Goal: Information Seeking & Learning: Check status

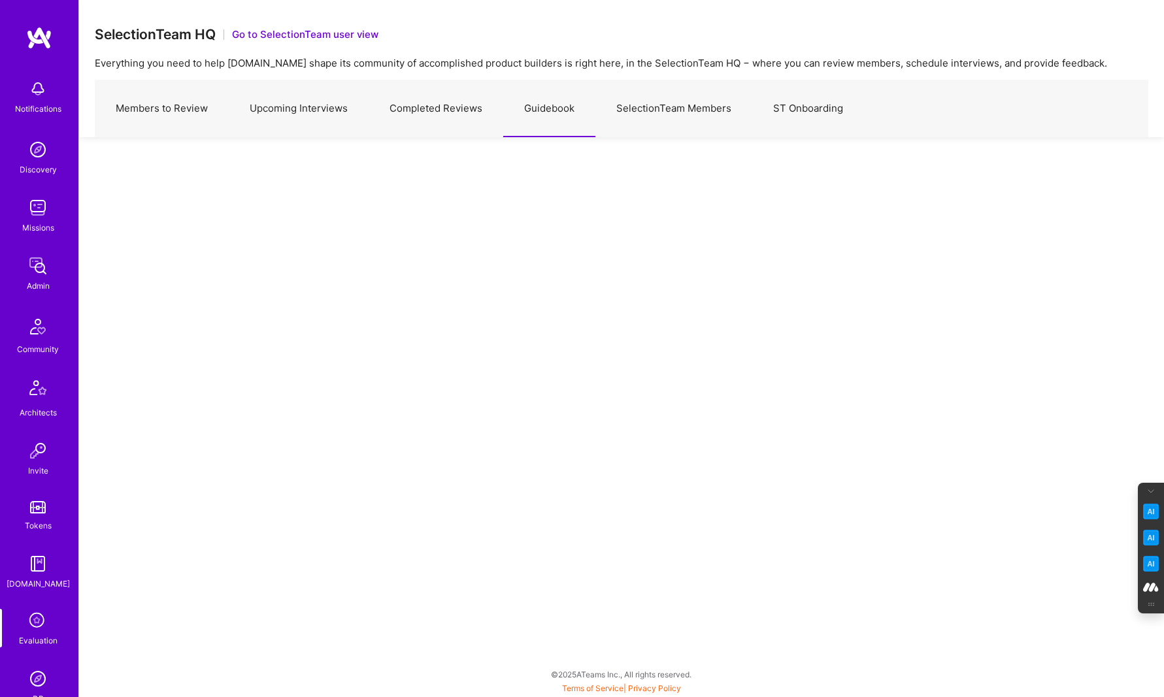
click at [424, 120] on link "Completed Reviews" at bounding box center [436, 108] width 135 height 57
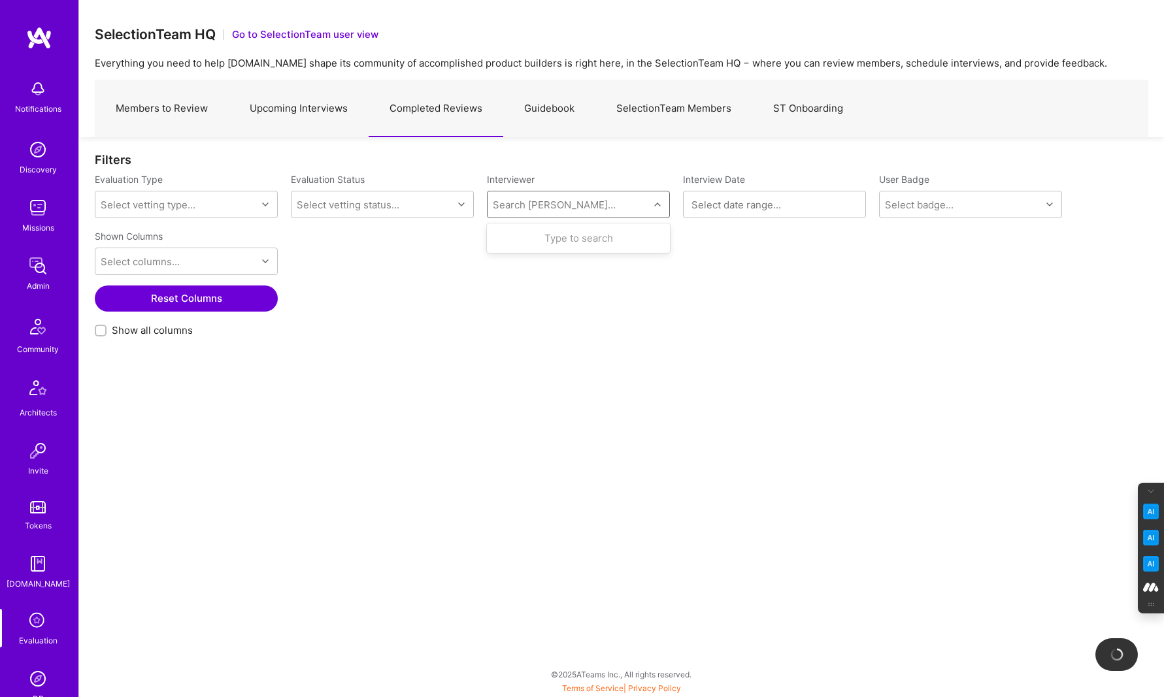
click at [554, 205] on div "Search [PERSON_NAME]..." at bounding box center [554, 205] width 123 height 14
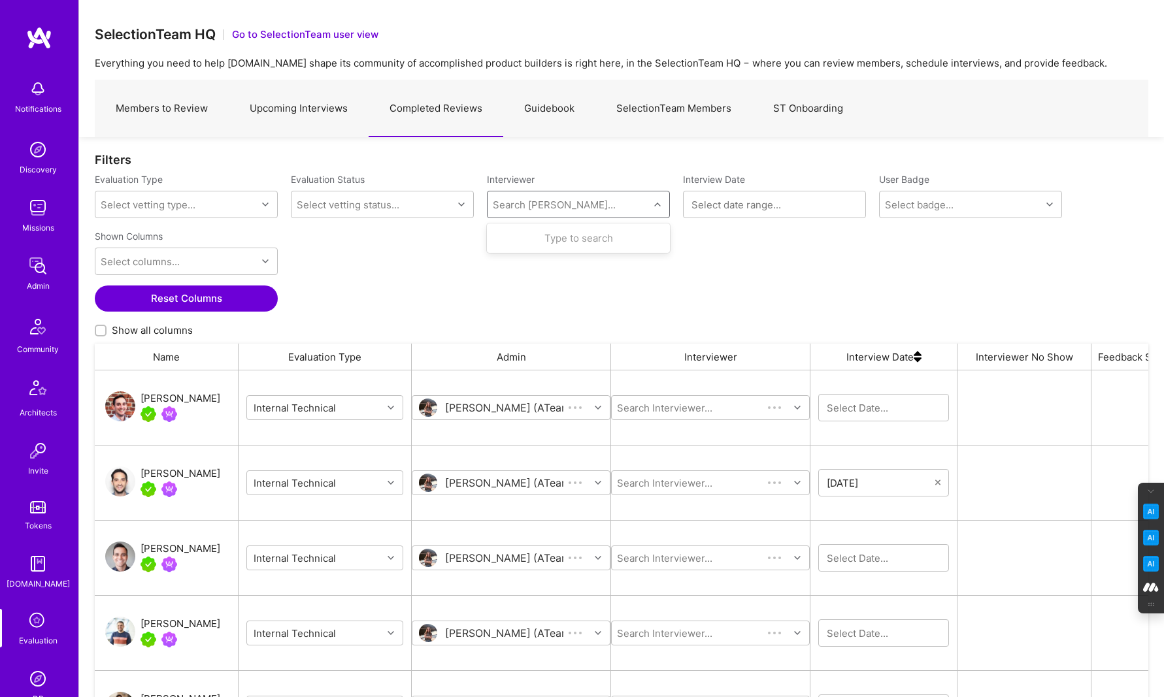
scroll to position [560, 1053]
type input "mostafa"
click at [551, 280] on div "Mostafa D" at bounding box center [557, 276] width 57 height 14
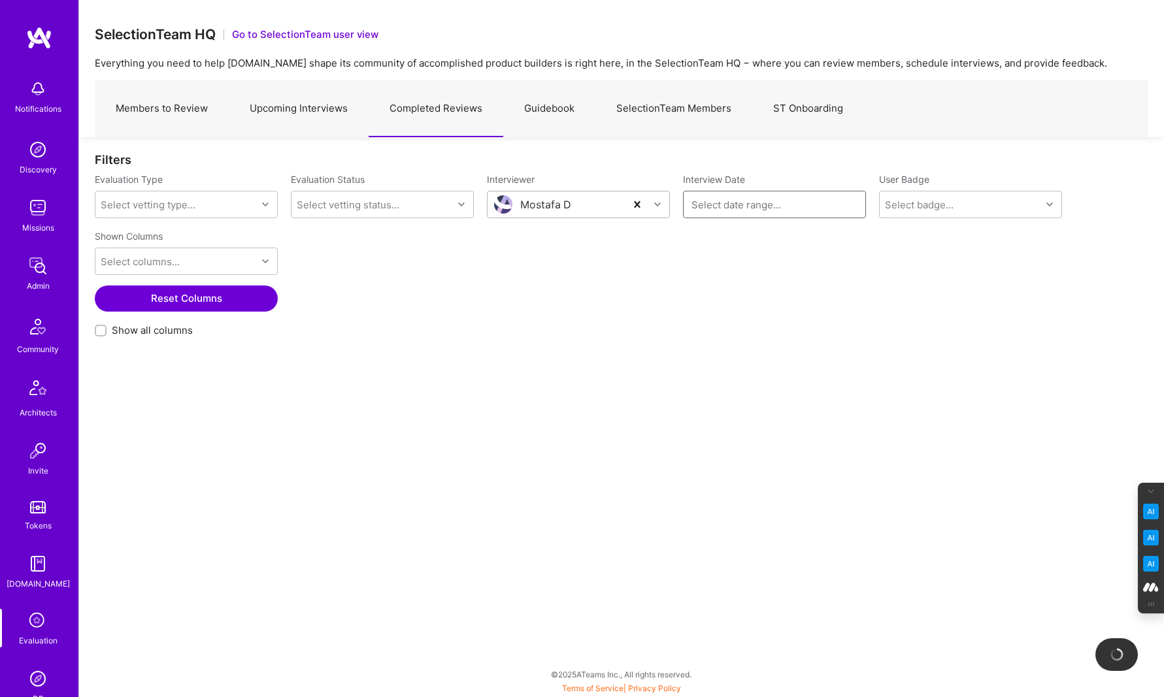
click at [691, 201] on input at bounding box center [774, 204] width 166 height 13
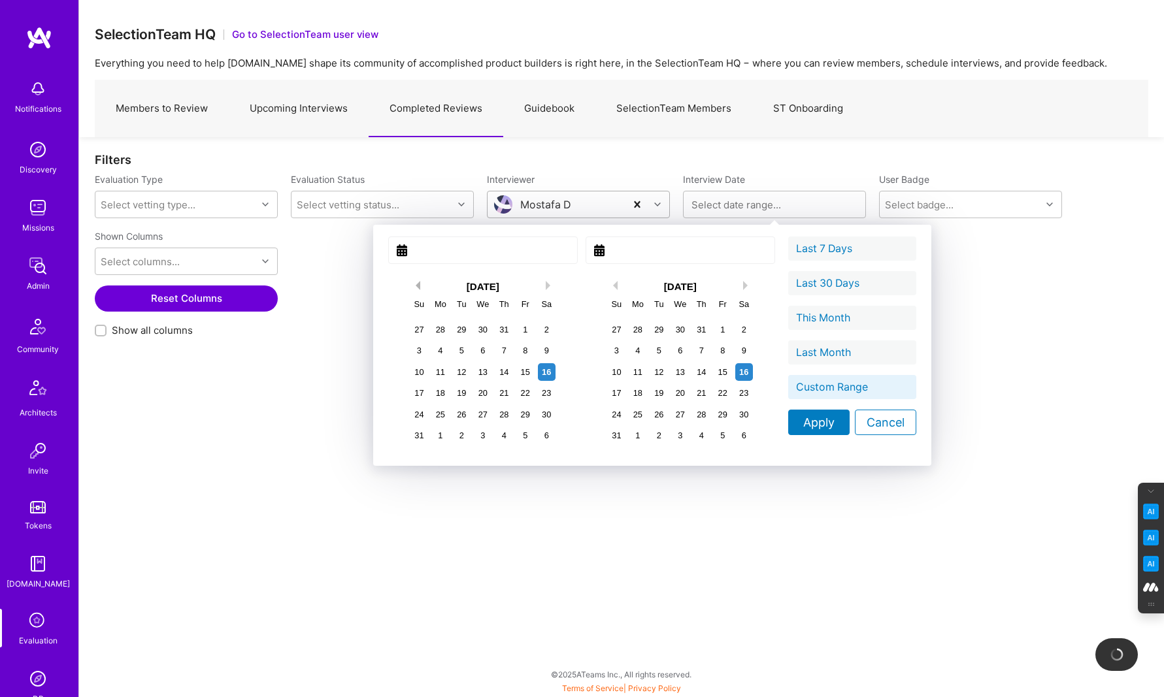
click at [411, 282] on button "Previous Month" at bounding box center [415, 285] width 9 height 9
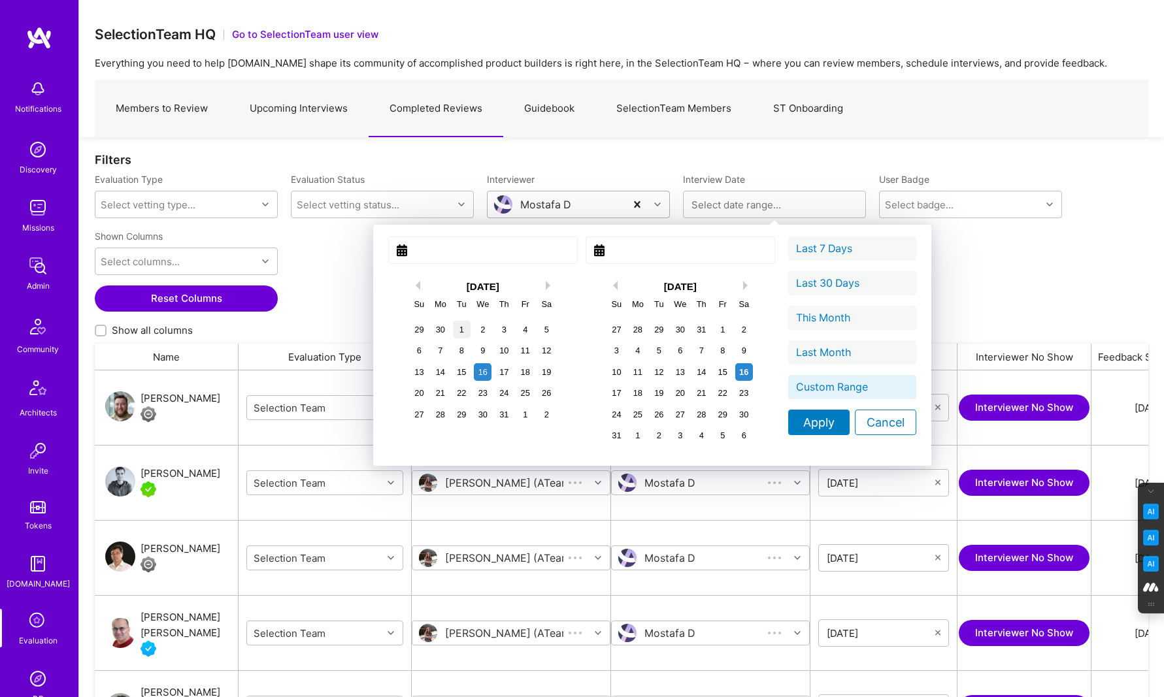
scroll to position [560, 1053]
click at [453, 325] on div "1" at bounding box center [462, 330] width 18 height 18
type input "[DATE]"
click at [714, 329] on div "1" at bounding box center [723, 330] width 18 height 18
type input "[DATE]"
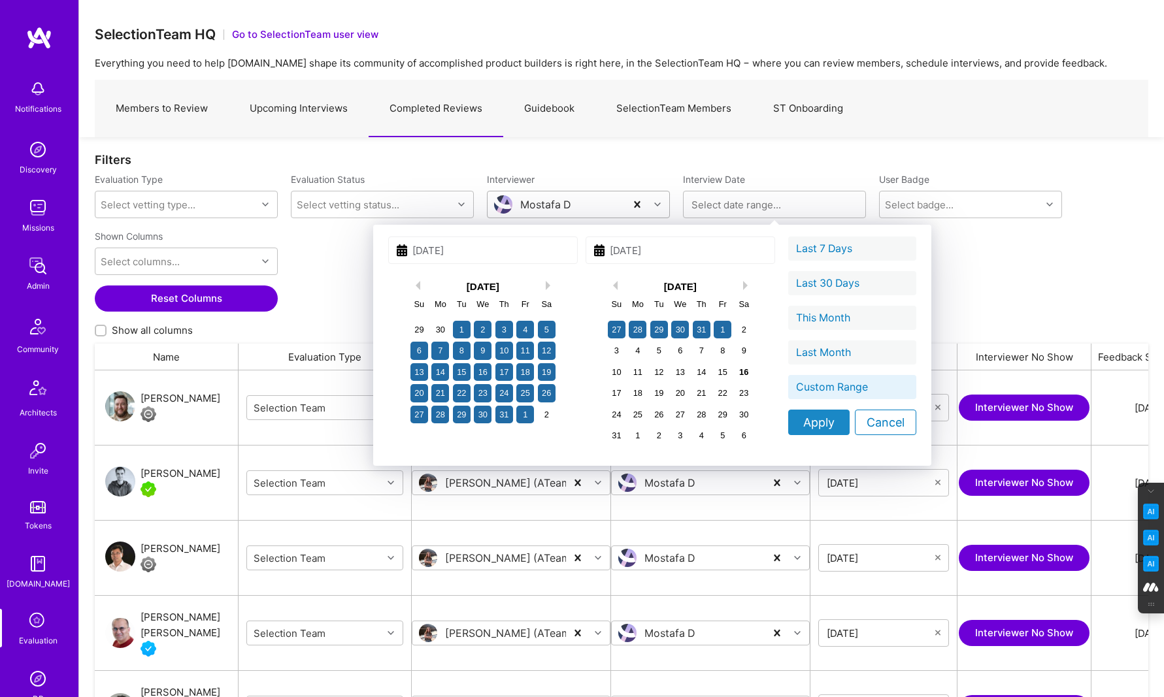
click at [788, 421] on div "Apply" at bounding box center [818, 422] width 61 height 25
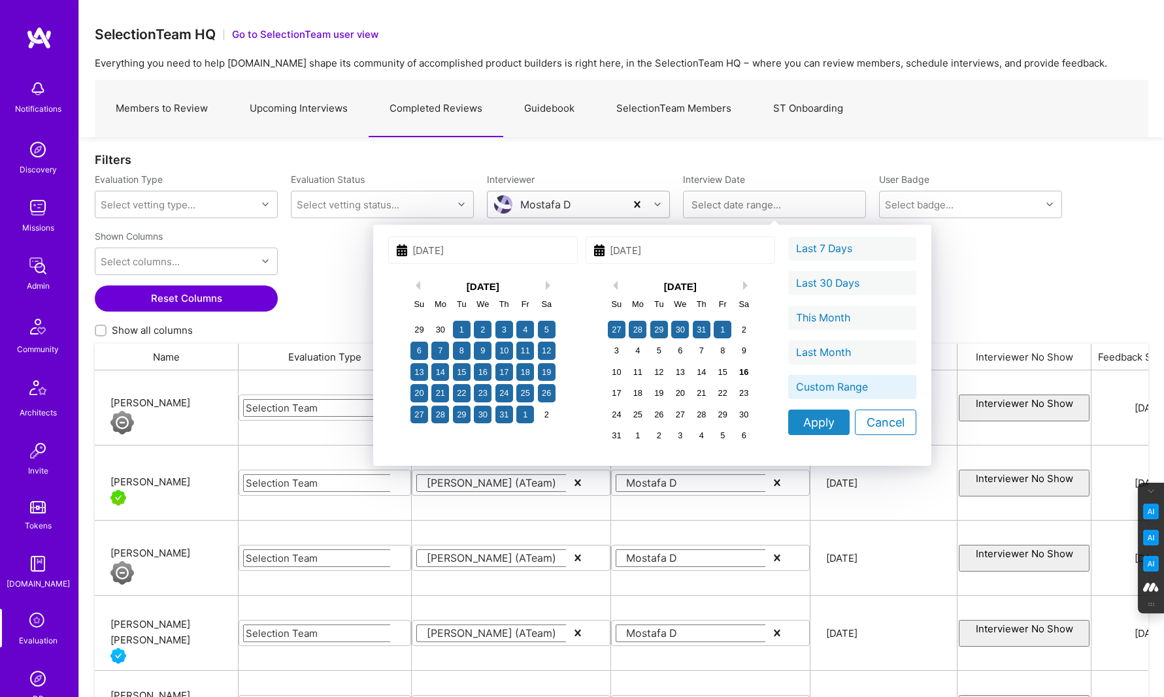
type input "[DATE] - [DATE]"
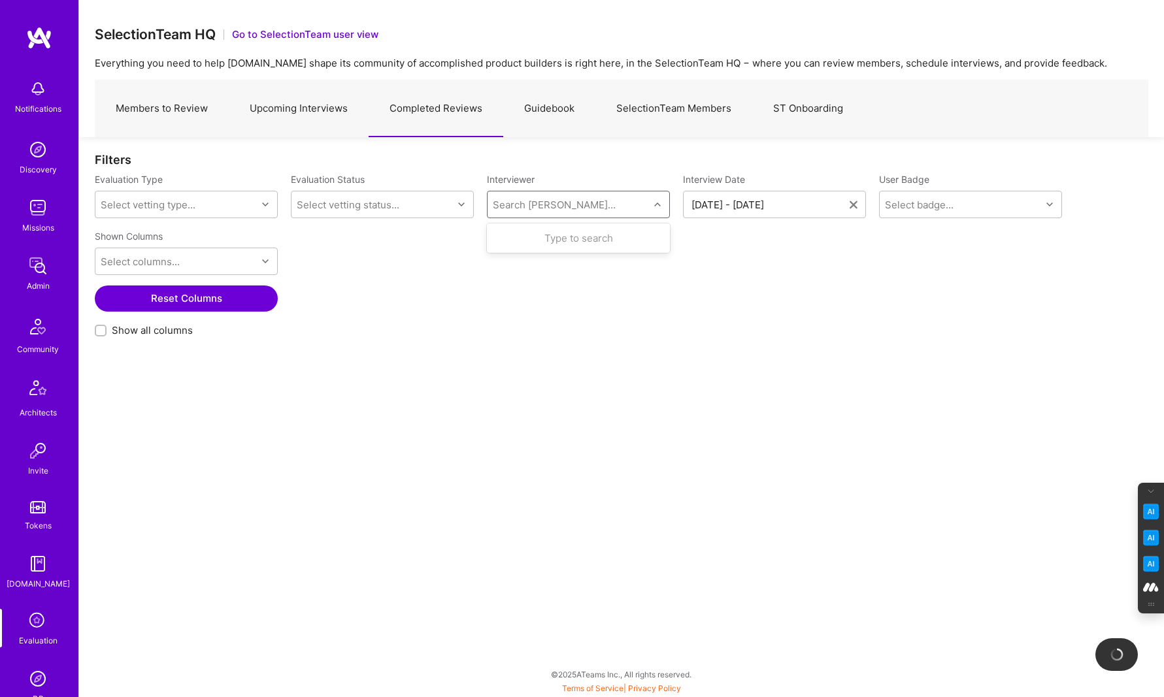
click at [565, 208] on div "Search [PERSON_NAME]..." at bounding box center [567, 204] width 161 height 26
type input "[PERSON_NAME]"
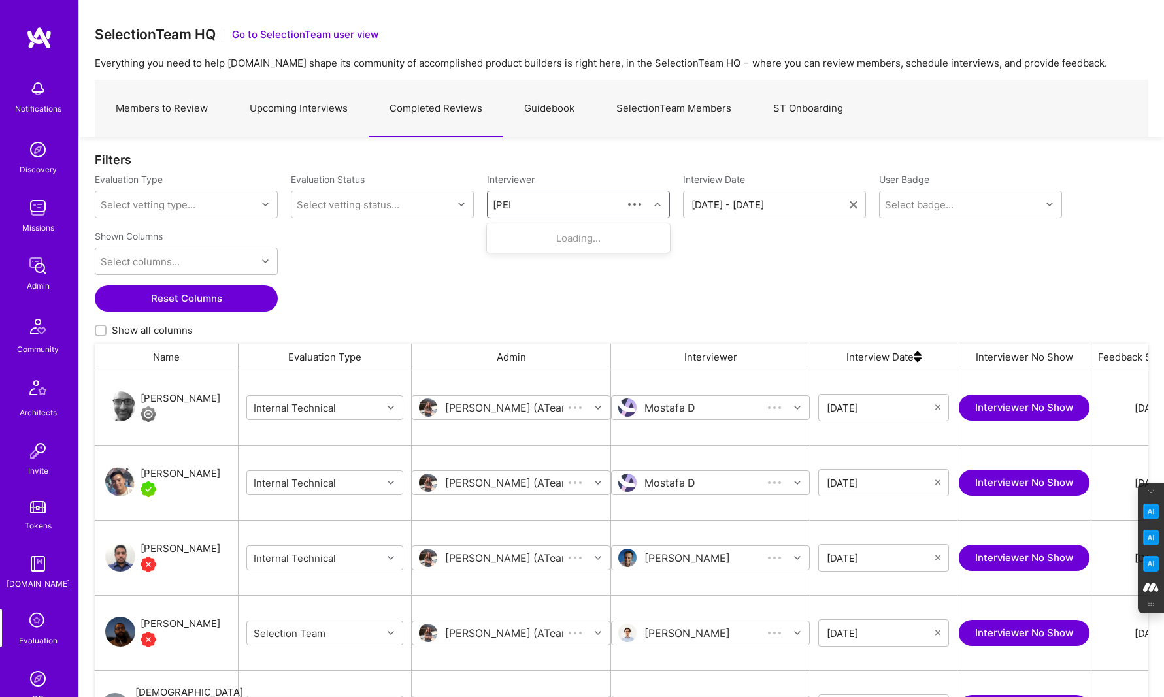
scroll to position [560, 1053]
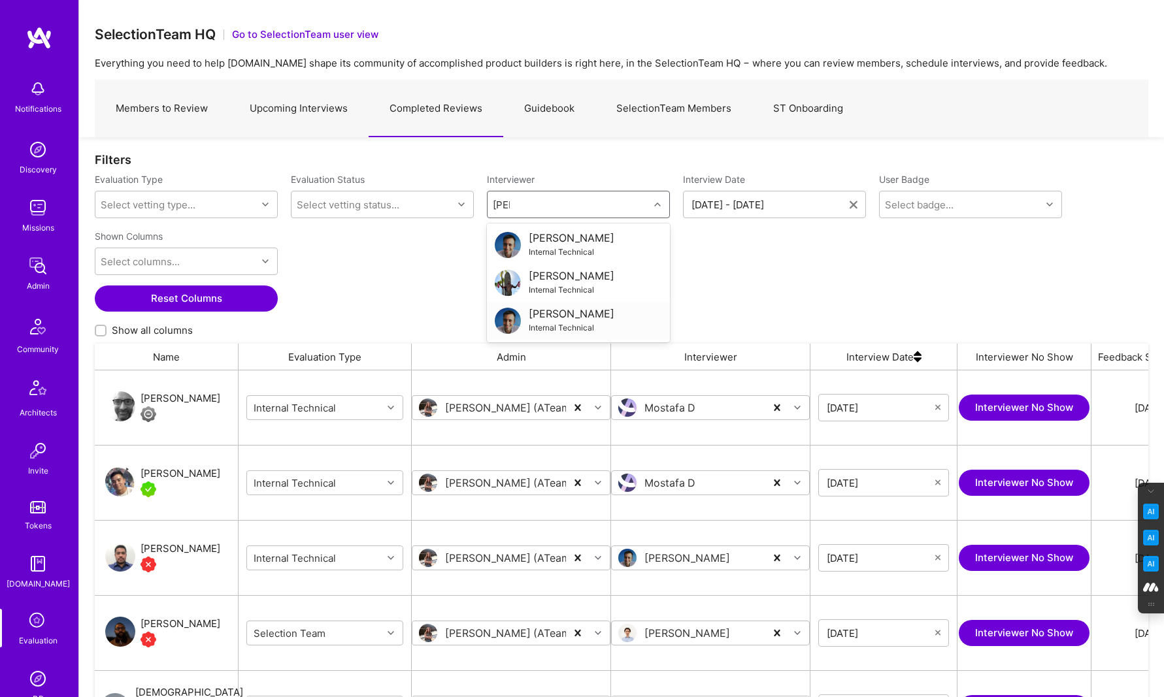
click at [557, 321] on div "Internal Technical" at bounding box center [572, 328] width 86 height 14
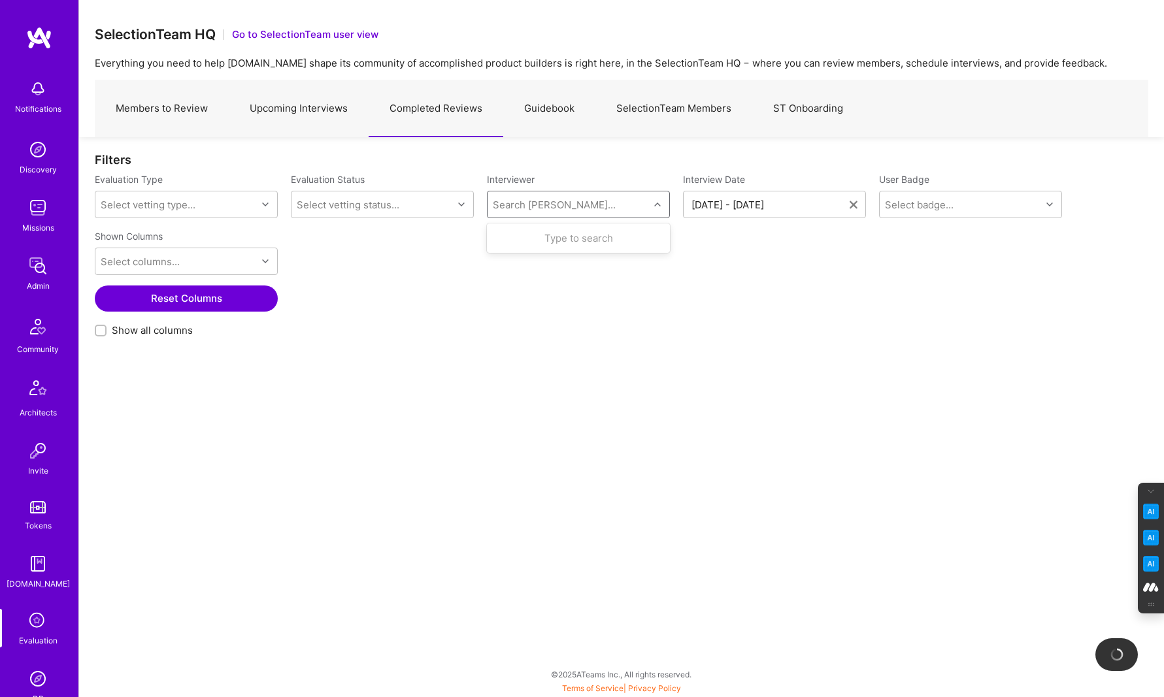
click at [531, 205] on div "Search [PERSON_NAME]..." at bounding box center [554, 205] width 123 height 14
type input "[PERSON_NAME]"
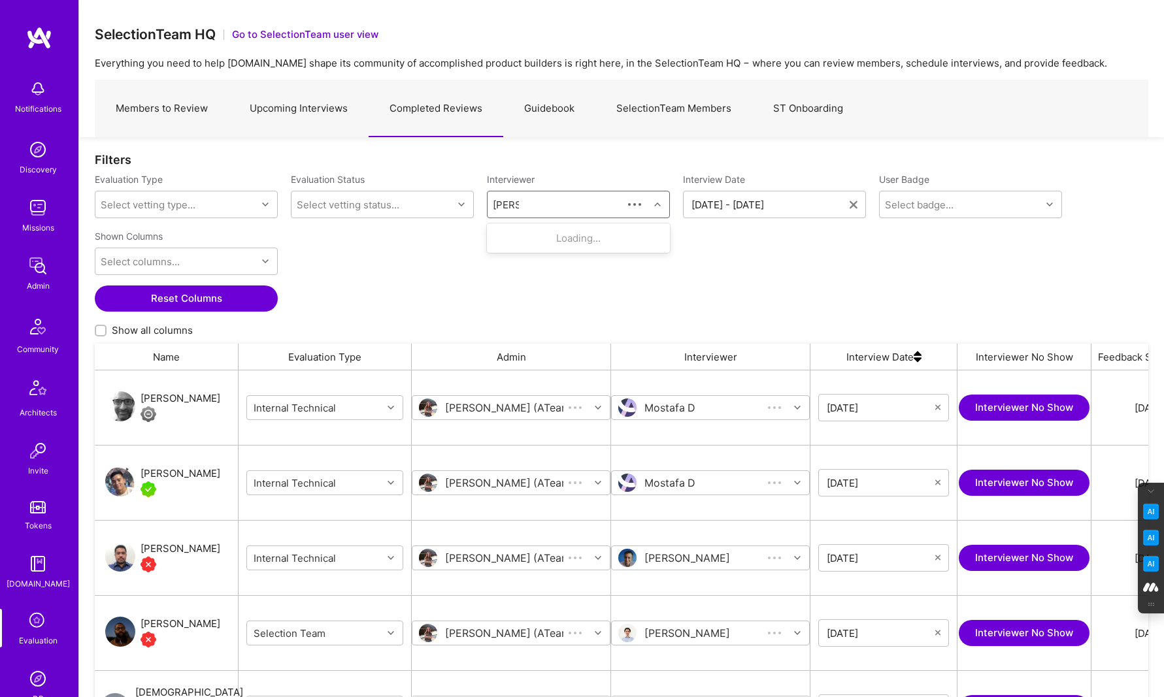
scroll to position [560, 1053]
click at [558, 233] on div "[PERSON_NAME]" at bounding box center [572, 238] width 86 height 14
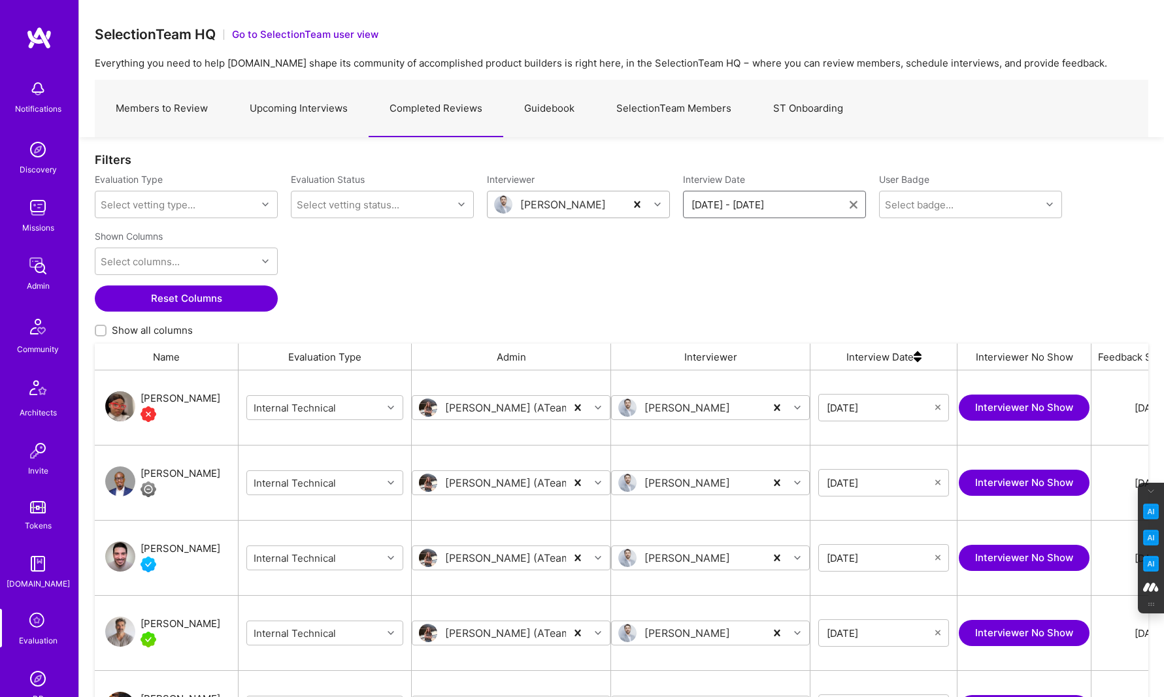
click at [746, 205] on input "[DATE] - [DATE]" at bounding box center [770, 204] width 158 height 13
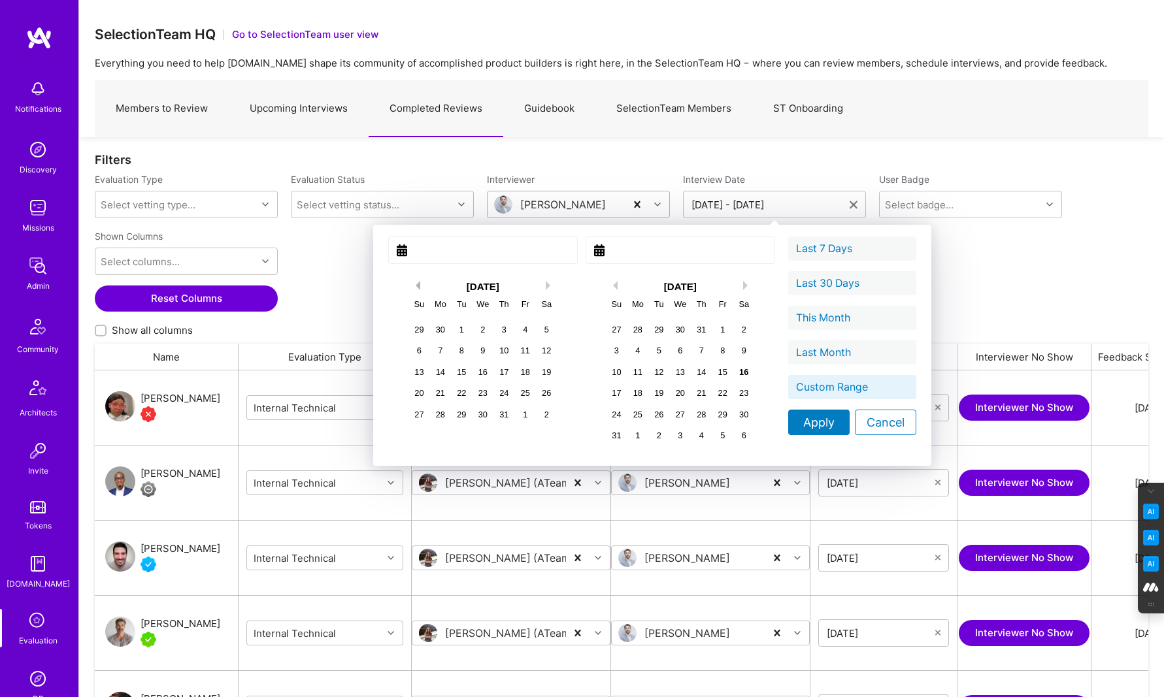
click at [411, 284] on button "Previous Month" at bounding box center [415, 285] width 9 height 9
click at [410, 327] on div "1" at bounding box center [419, 330] width 18 height 18
type input "[DATE]"
click at [608, 285] on button "Previous Month" at bounding box center [612, 285] width 9 height 9
click at [650, 328] on div "1" at bounding box center [659, 330] width 18 height 18
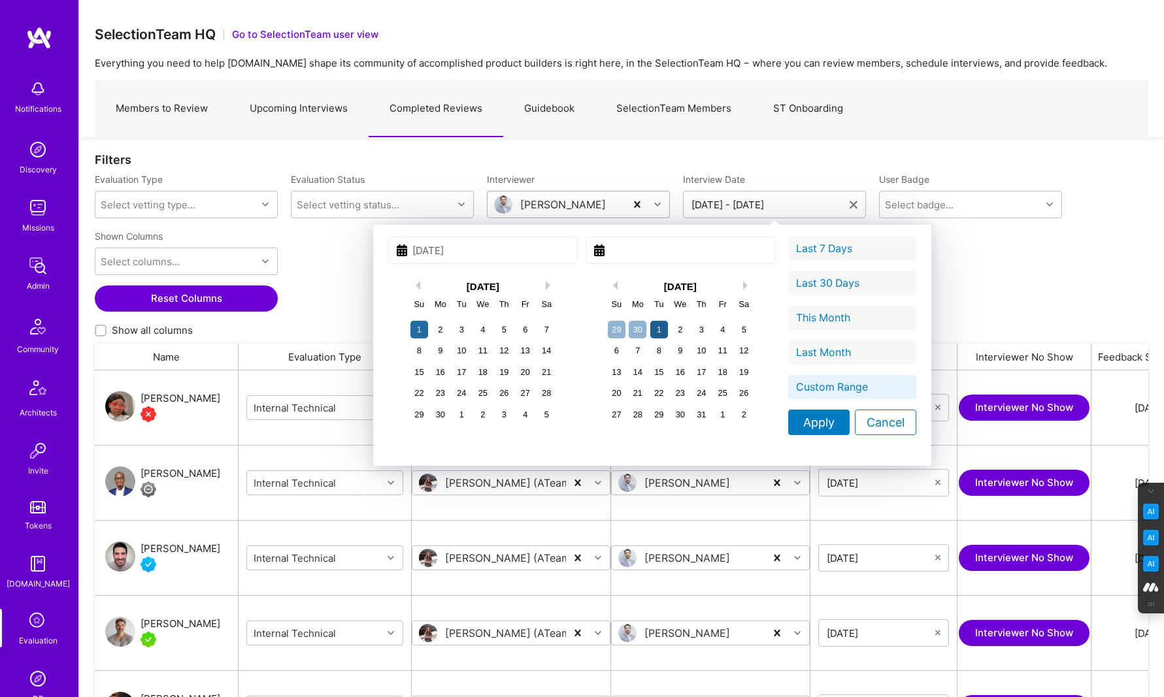
type input "[DATE]"
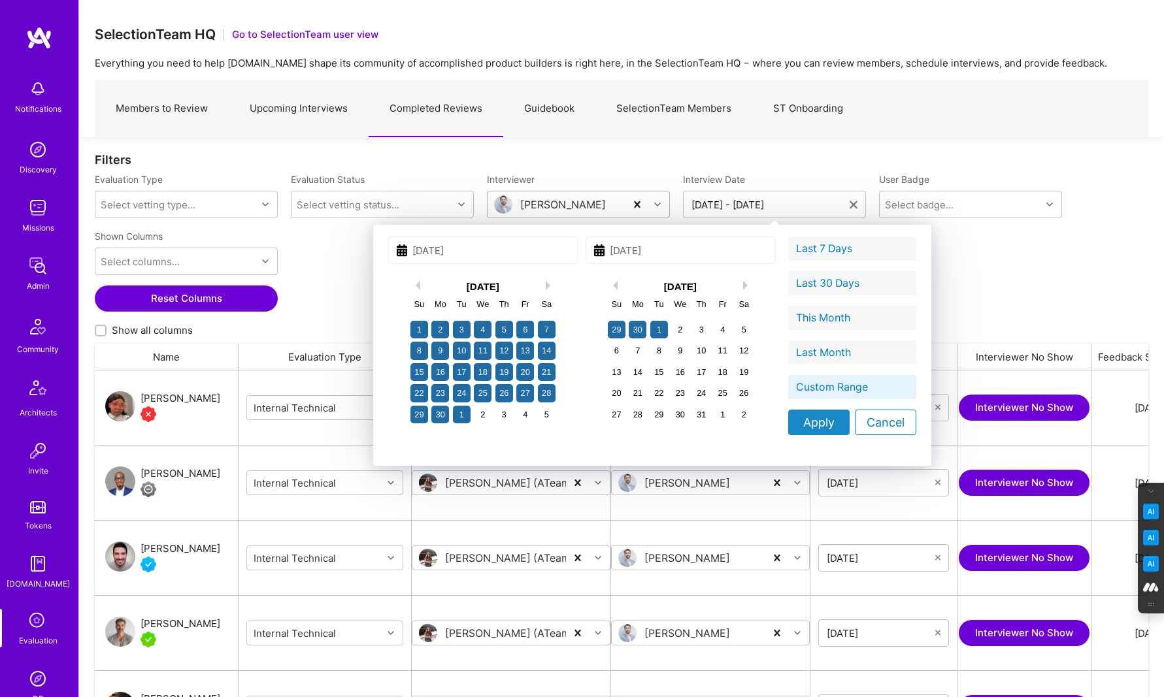
click at [788, 428] on div "Apply" at bounding box center [818, 422] width 61 height 25
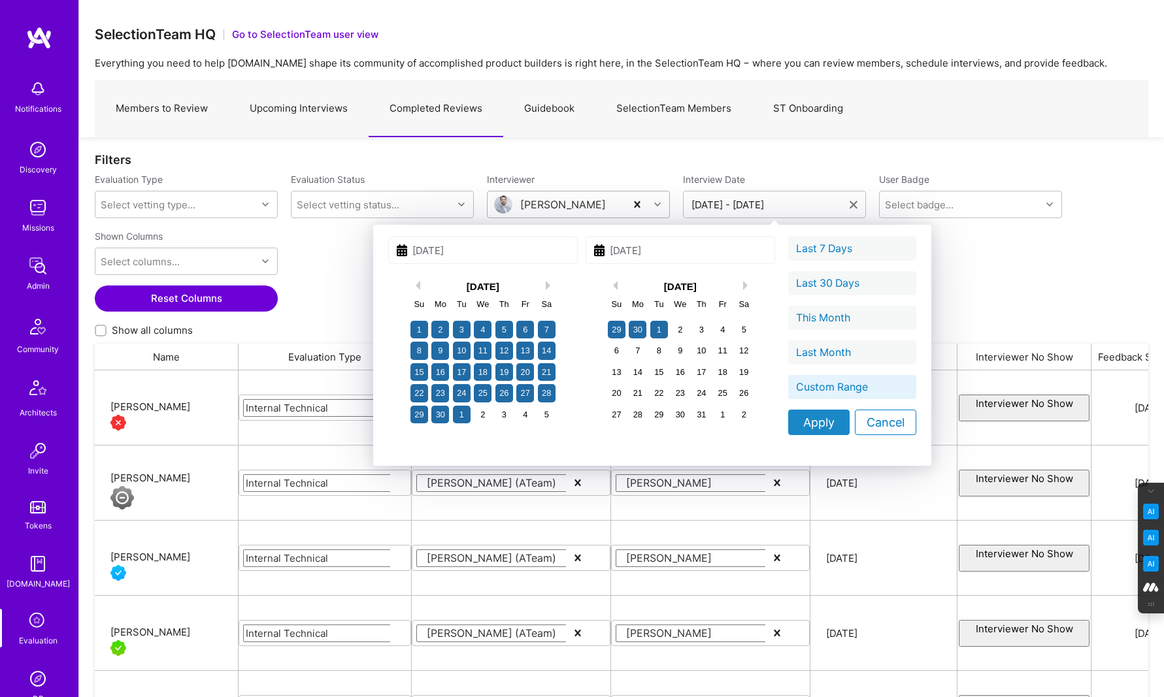
type input "[DATE] - [DATE]"
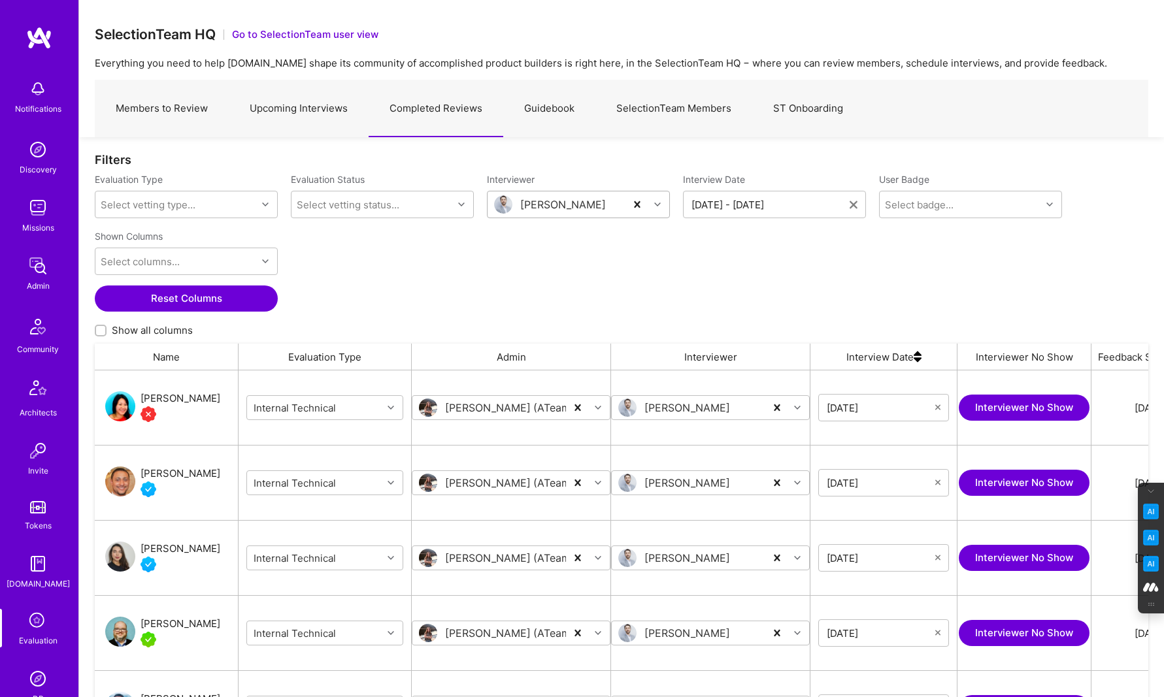
click at [597, 205] on div "[PERSON_NAME]" at bounding box center [556, 204] width 138 height 26
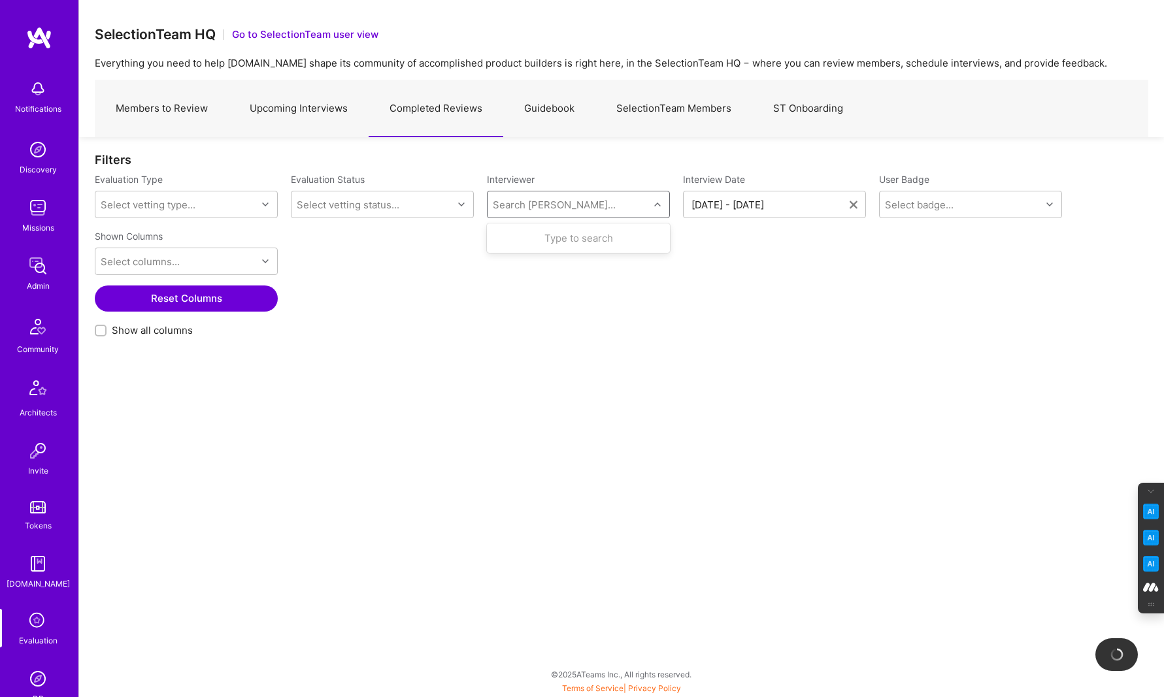
click at [527, 208] on div "Search [PERSON_NAME]..." at bounding box center [554, 205] width 123 height 14
type input "mostafa"
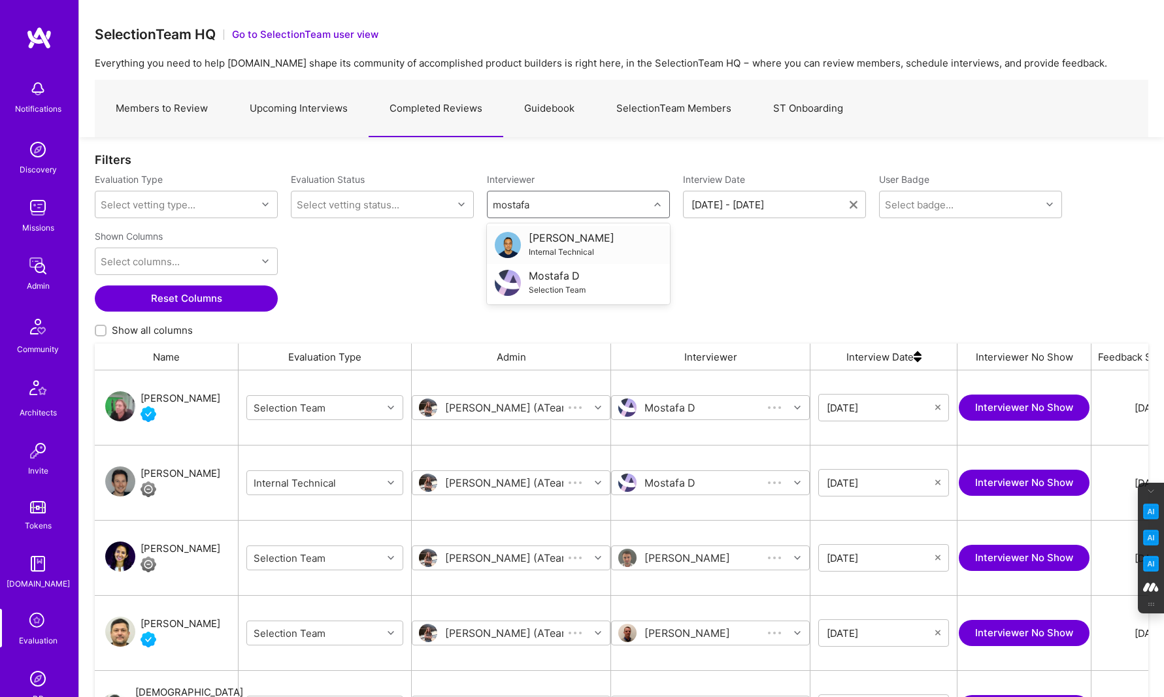
scroll to position [560, 1053]
click at [538, 286] on div "Selection Team" at bounding box center [557, 290] width 57 height 14
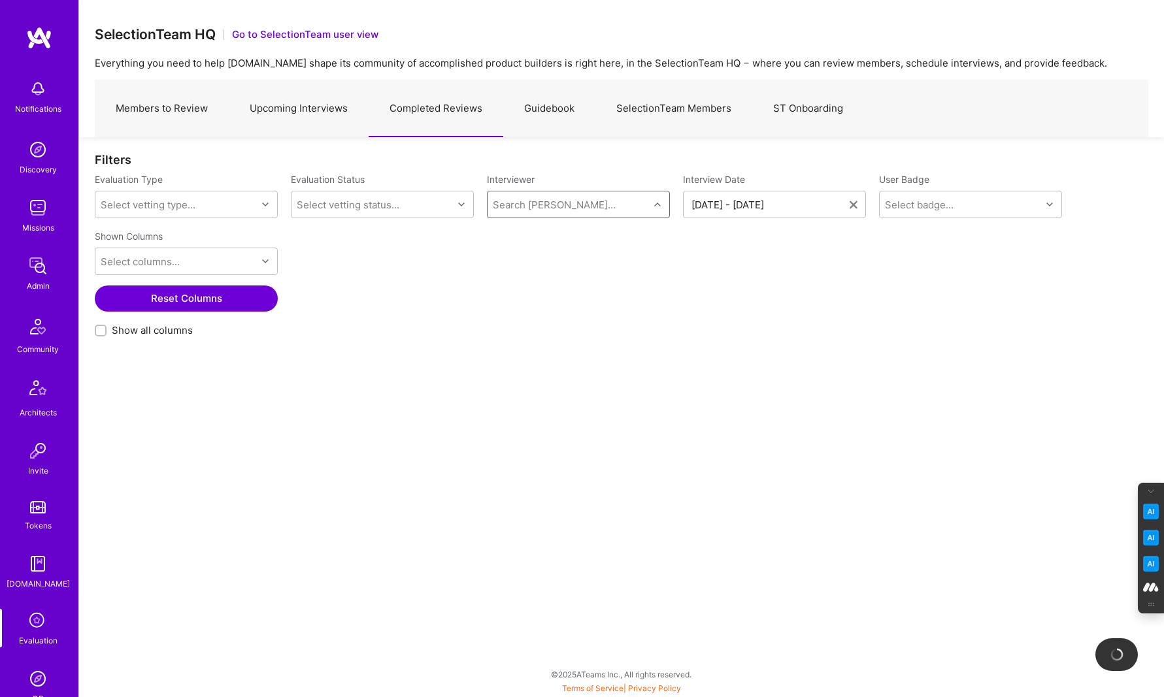
click at [559, 203] on div "Search [PERSON_NAME]..." at bounding box center [554, 205] width 123 height 14
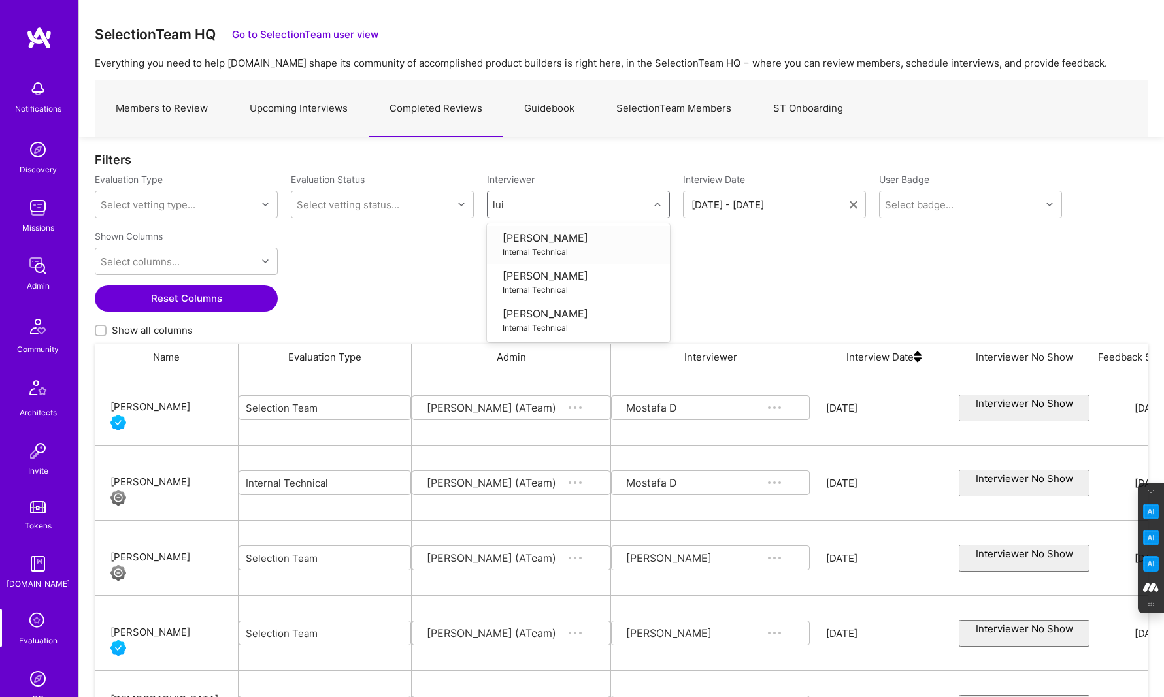
type input "[PERSON_NAME]"
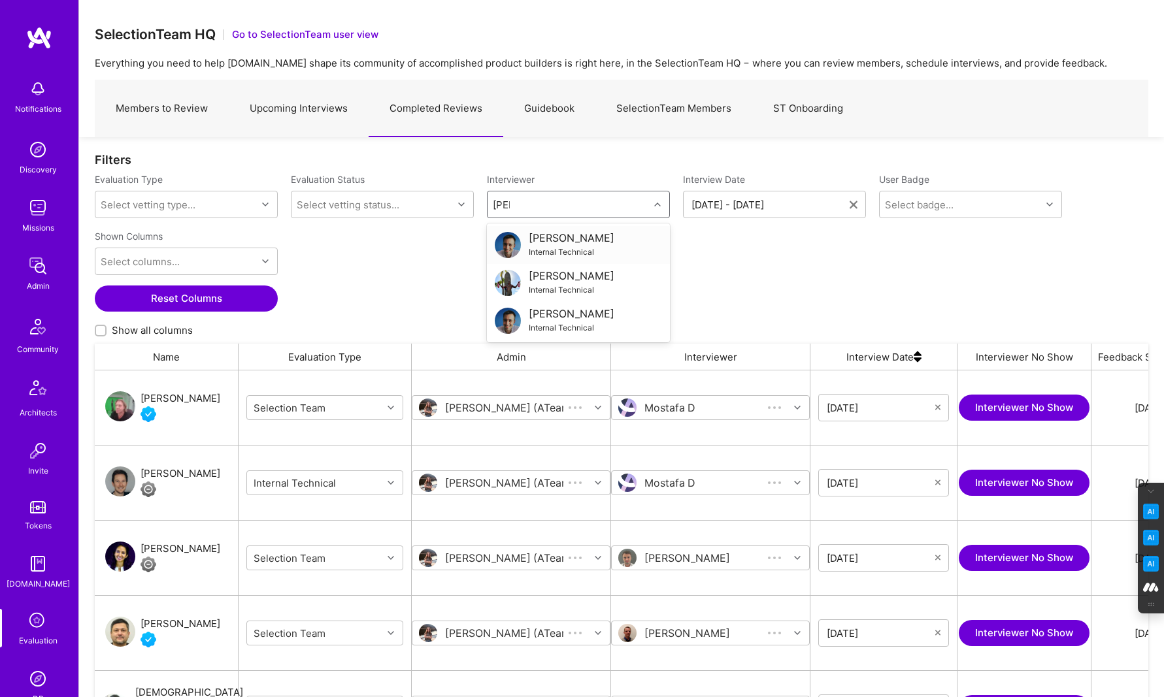
scroll to position [560, 1053]
click at [571, 314] on div "[PERSON_NAME]" at bounding box center [572, 314] width 86 height 14
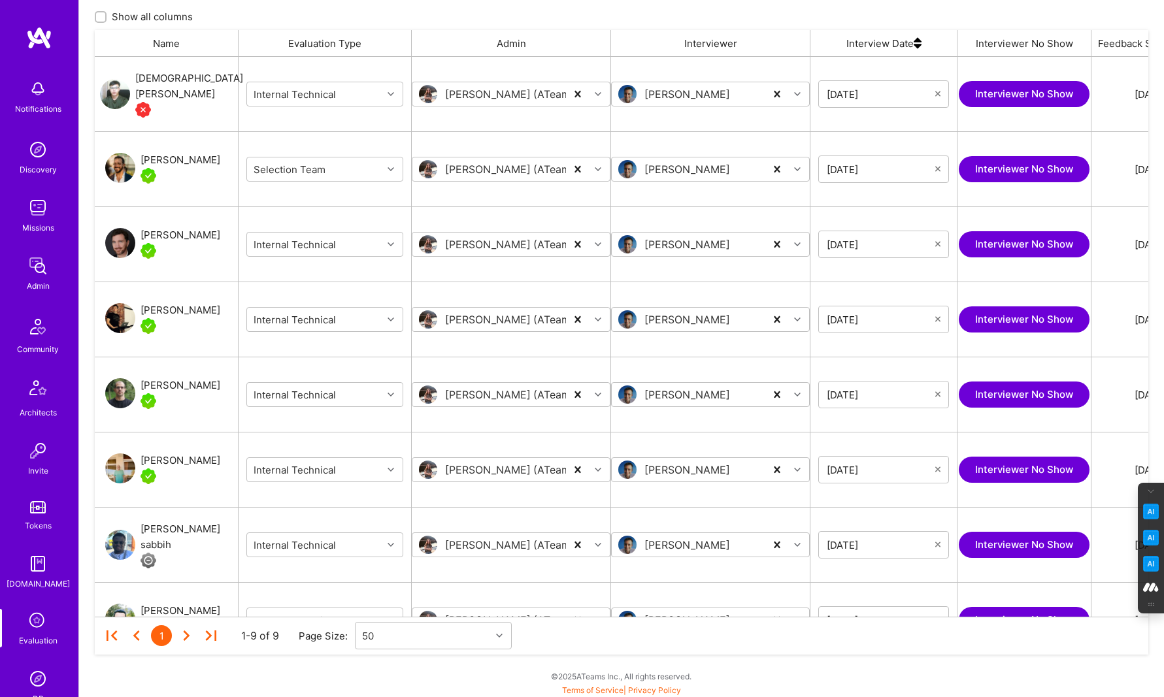
scroll to position [316, 0]
